Goal: Use online tool/utility: Utilize a website feature to perform a specific function

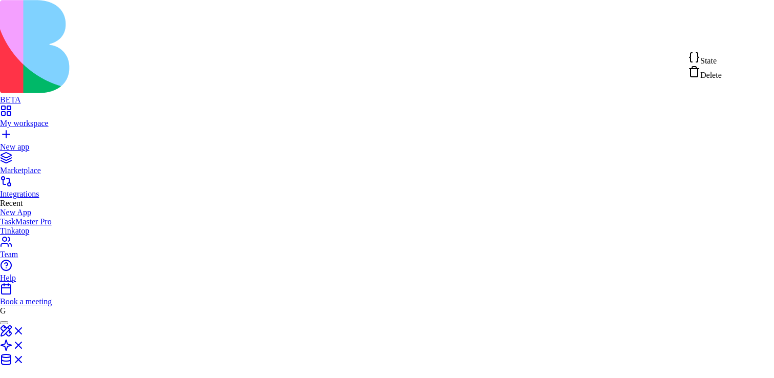
click at [716, 58] on span "State" at bounding box center [708, 60] width 16 height 9
type textarea "**********"
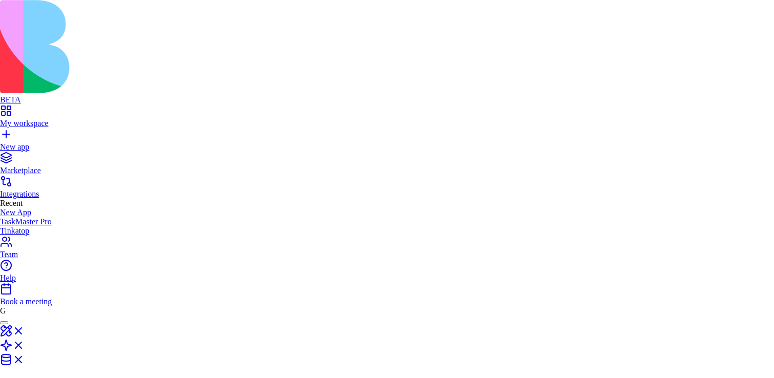
scroll to position [18, 11]
